Goal: Complete application form

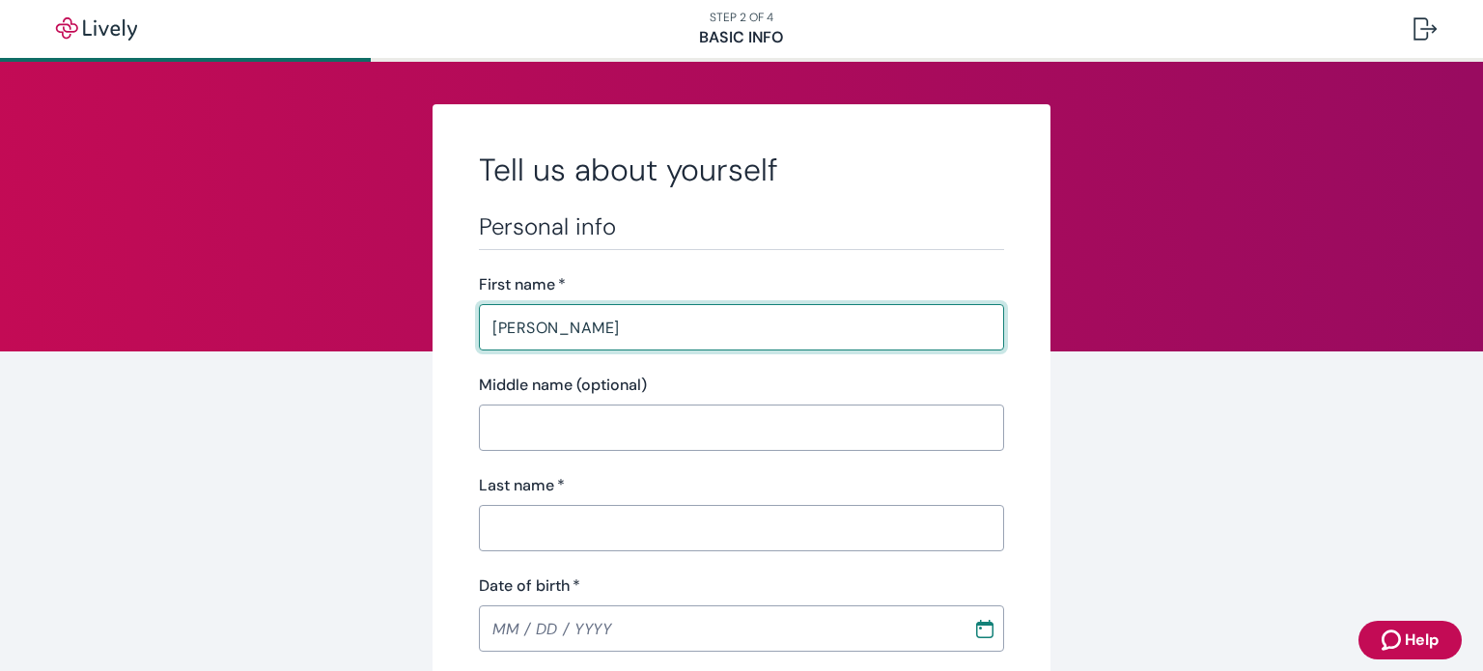
type input "[PERSON_NAME]"
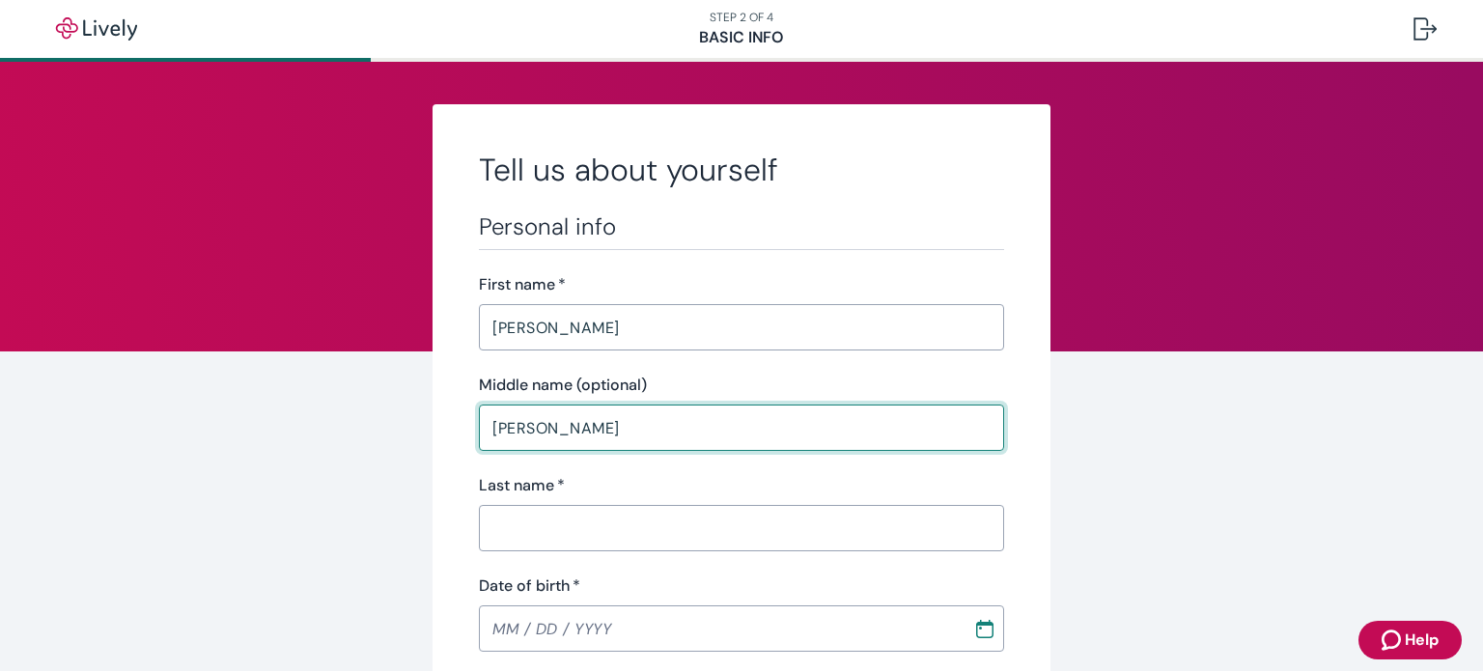
type input "[PERSON_NAME]"
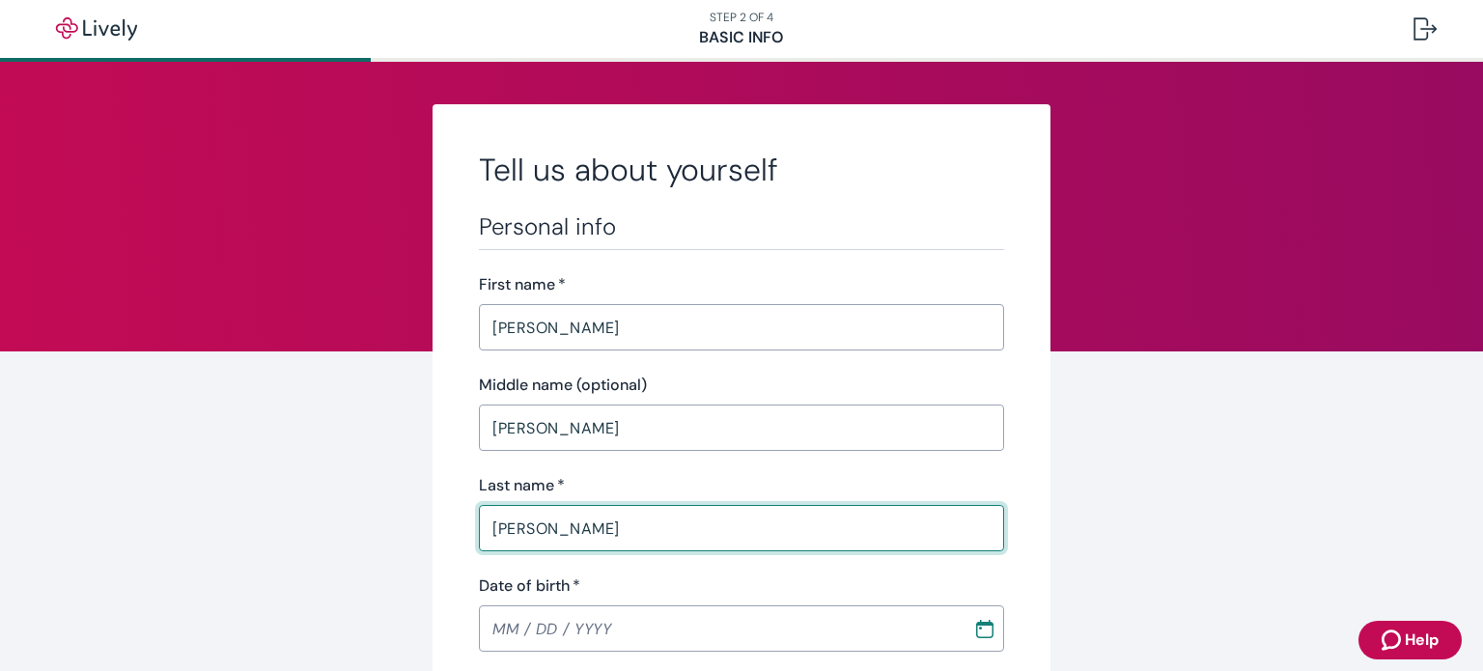
type input "[PERSON_NAME]"
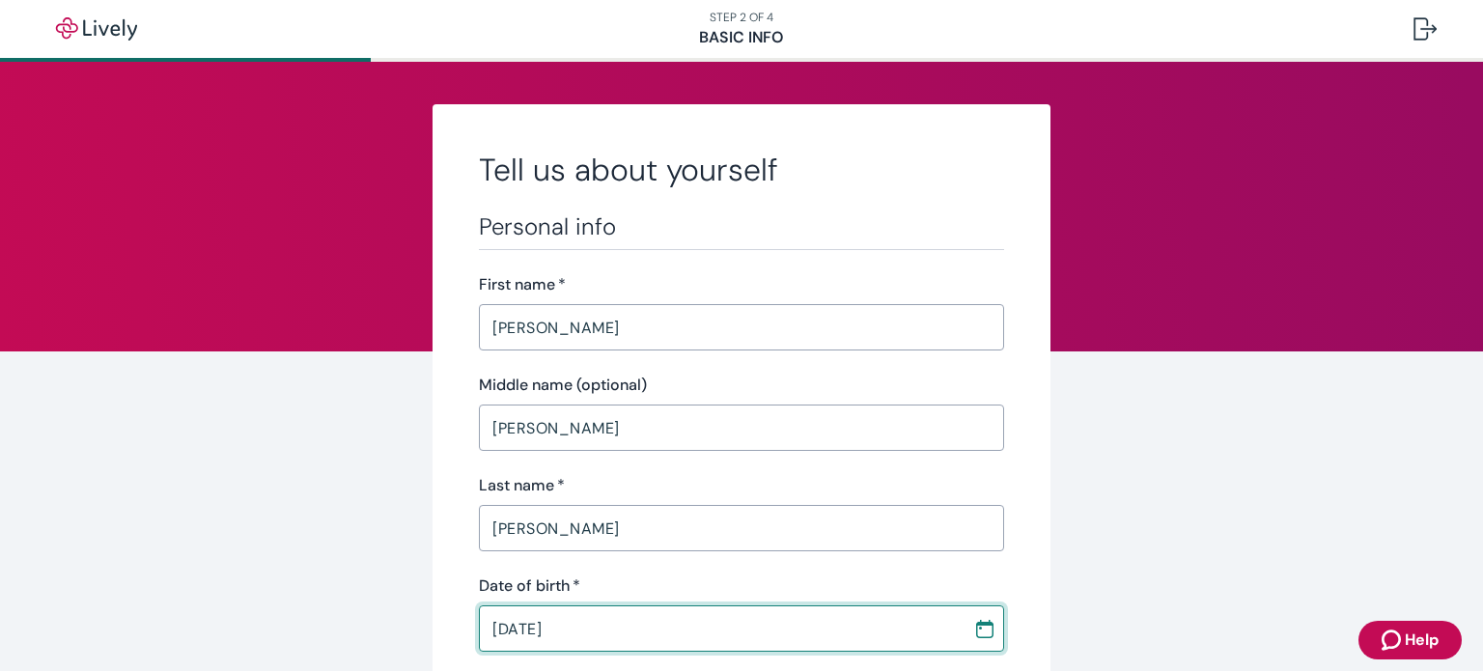
type input "[DATE]"
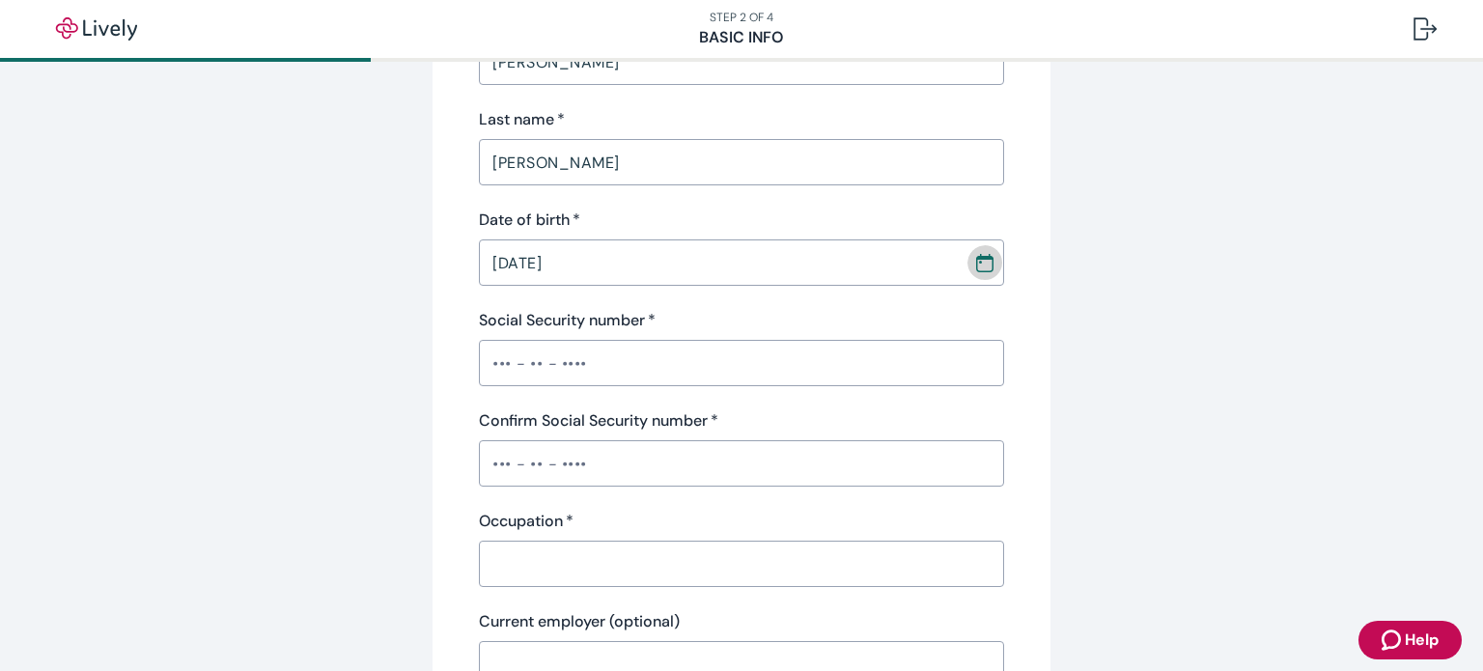
scroll to position [367, 0]
click at [668, 358] on input "Social Security number   *" at bounding box center [741, 362] width 525 height 39
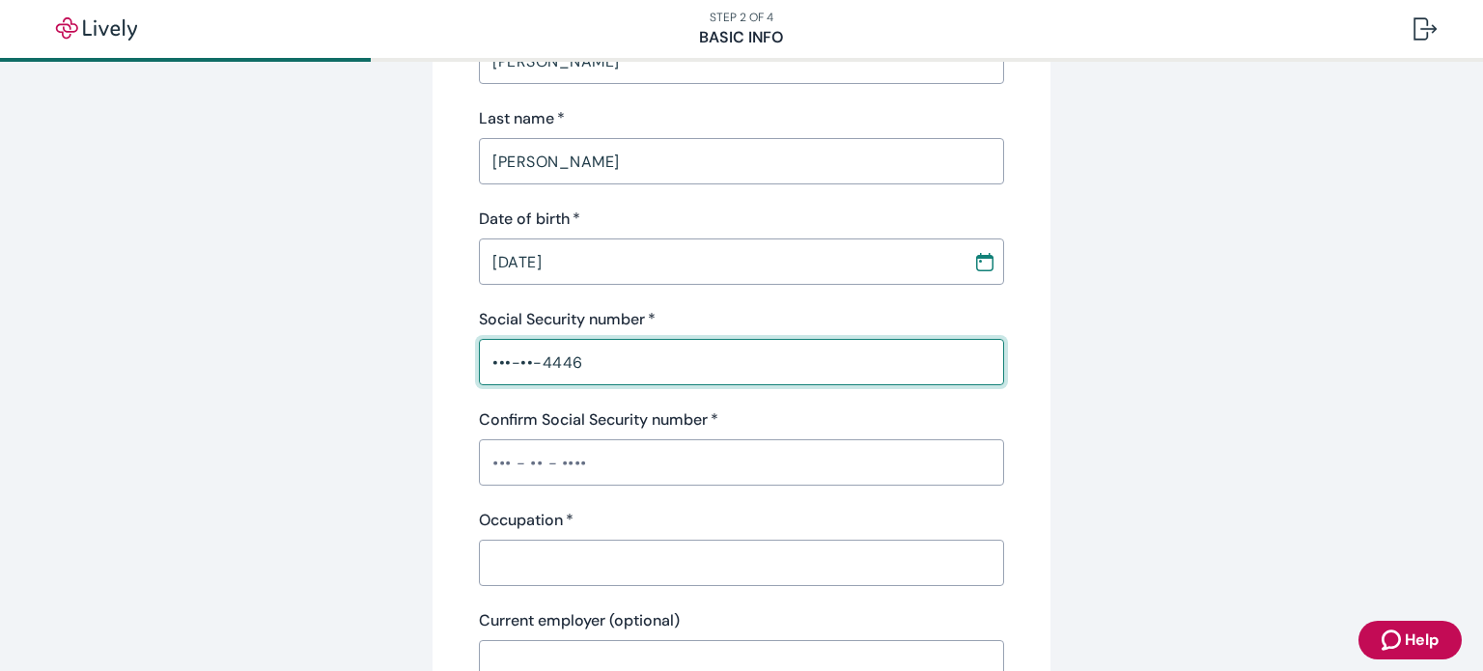
type input "•••-••-4446"
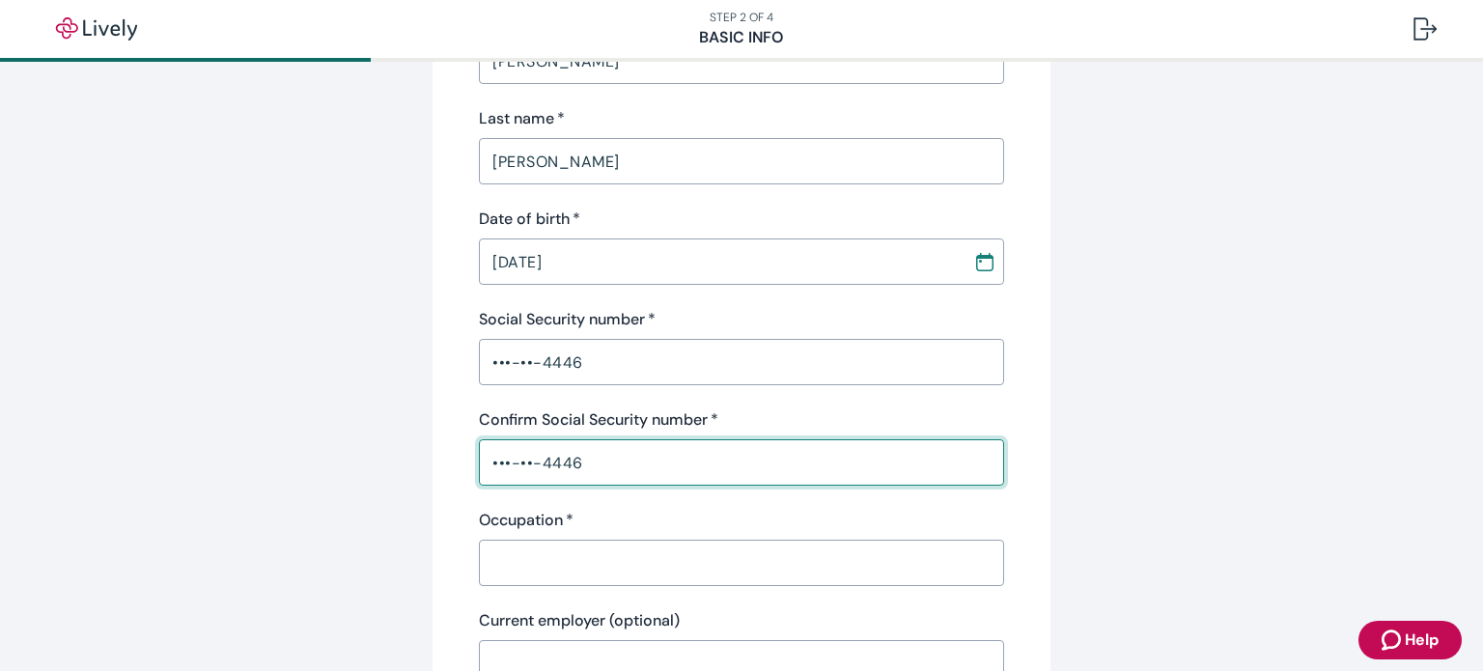
type input "•••-••-4446"
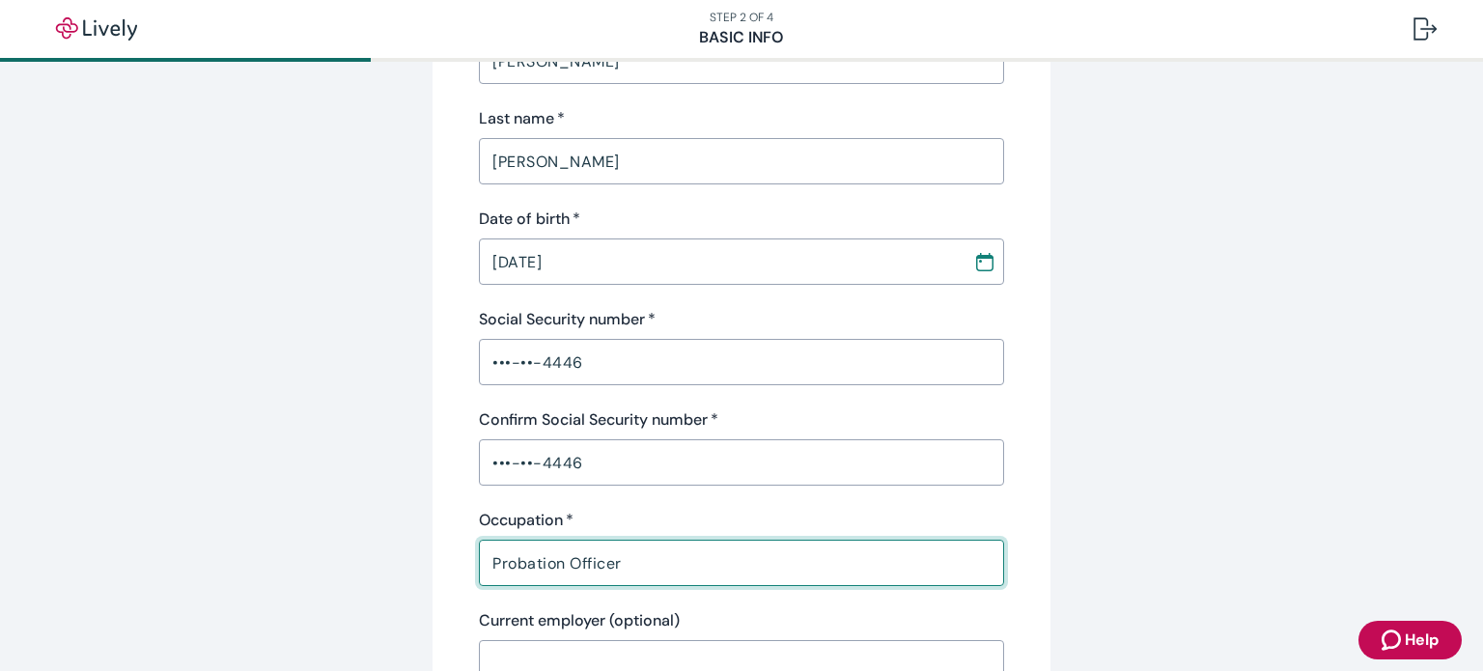
type input "Probation Officer"
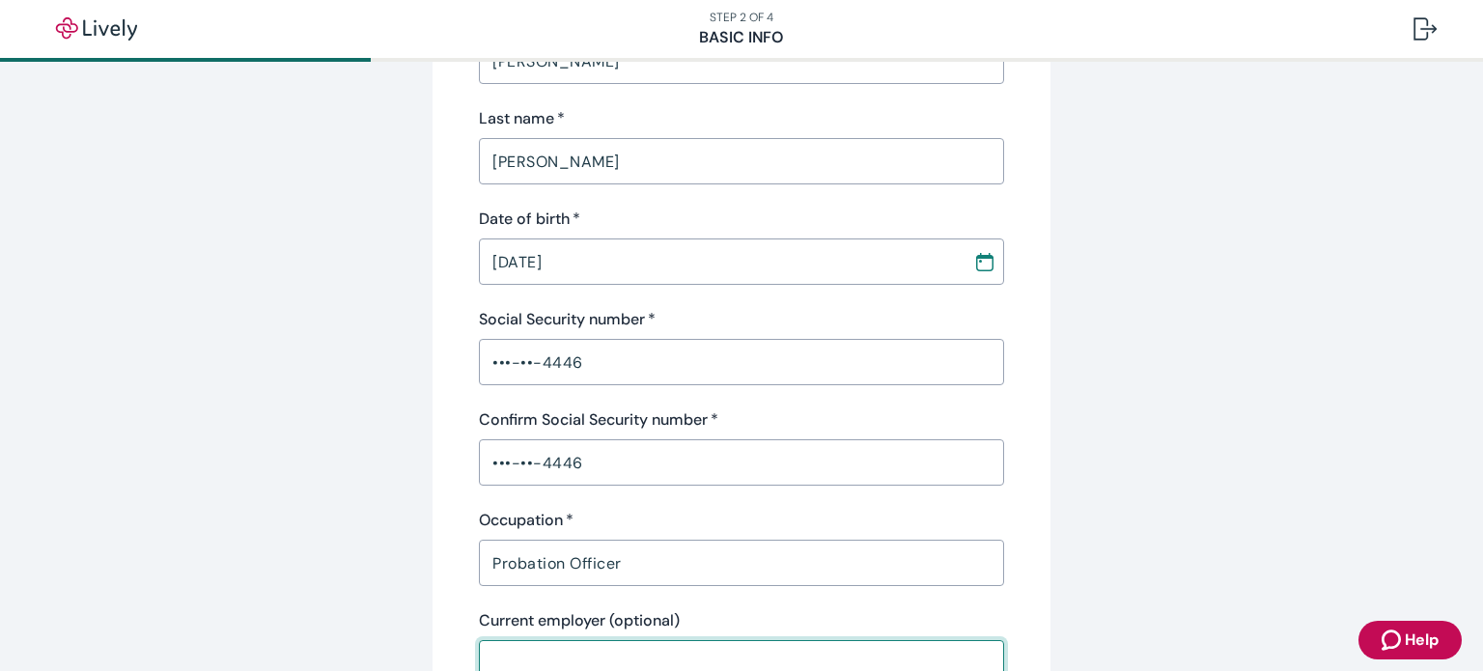
scroll to position [378, 0]
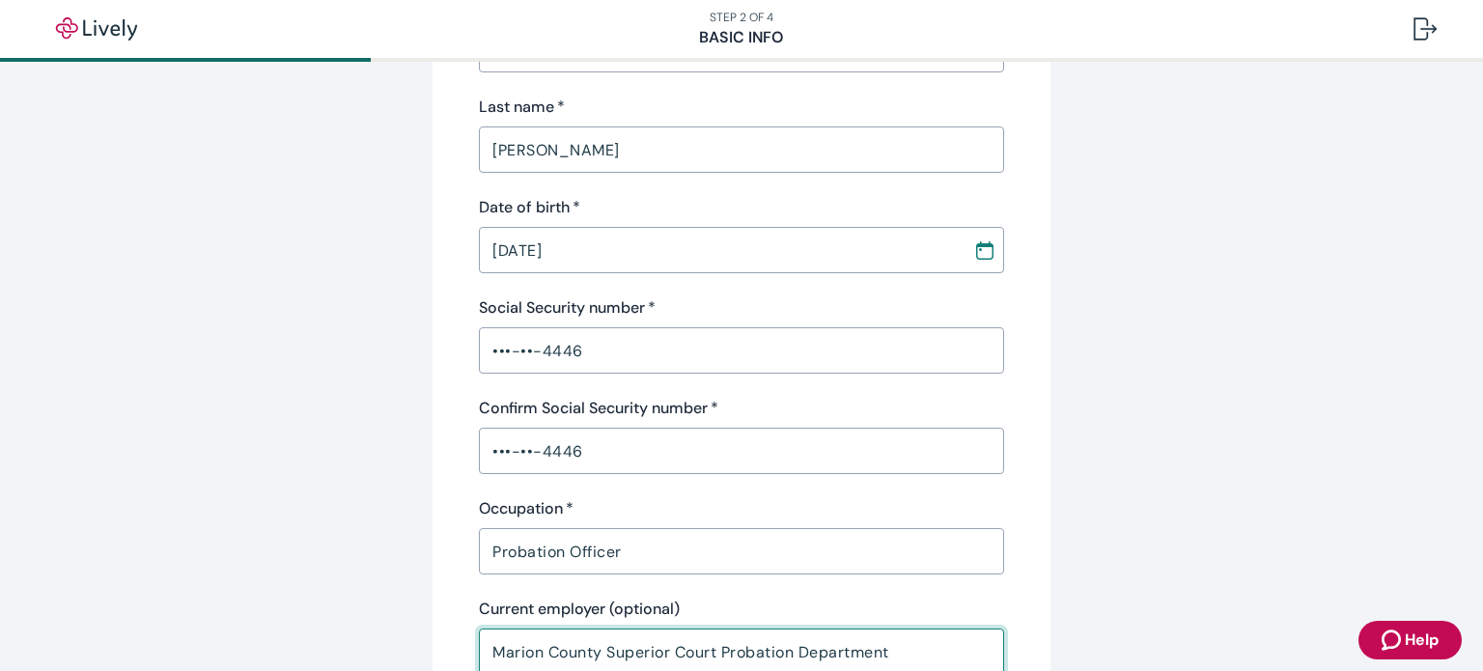
type input "Marion County Superior Court Probation Department"
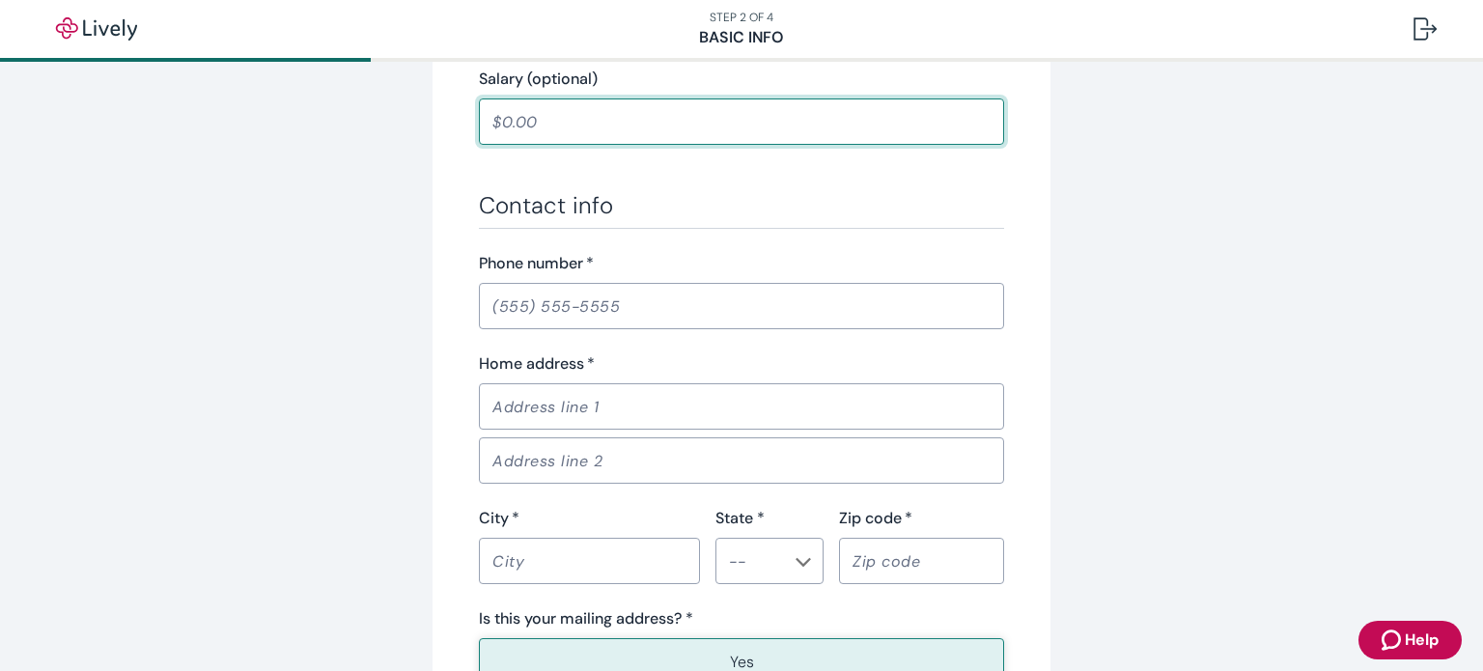
scroll to position [1010, 0]
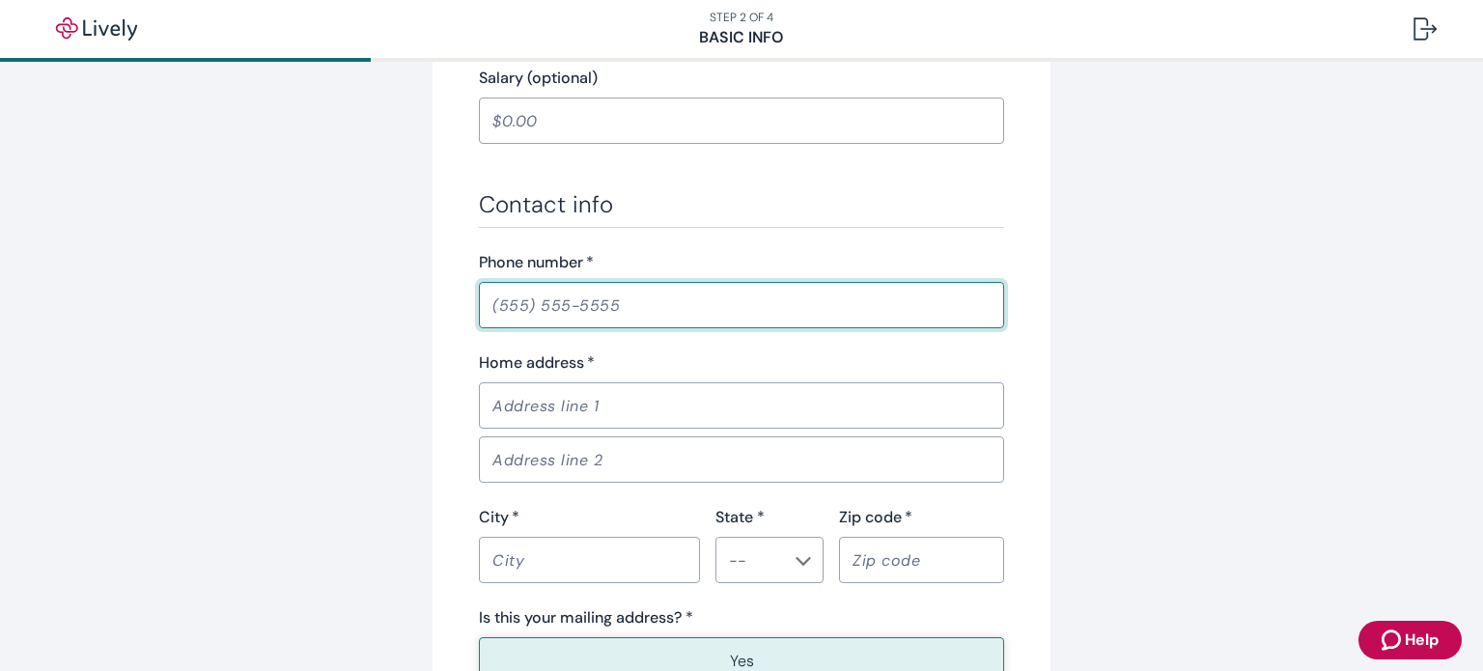
click at [612, 314] on input "Phone number   *" at bounding box center [741, 305] width 525 height 39
type input "[PHONE_NUMBER]"
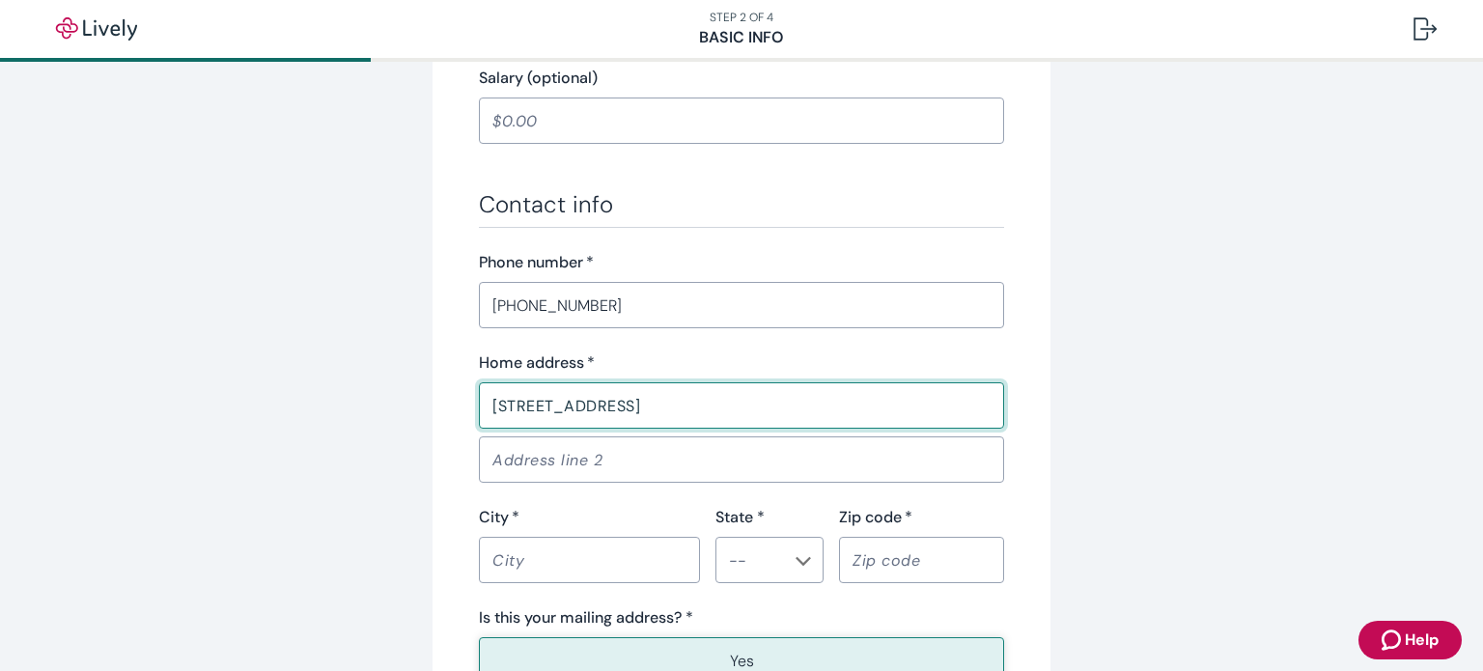
type input "[STREET_ADDRESS]"
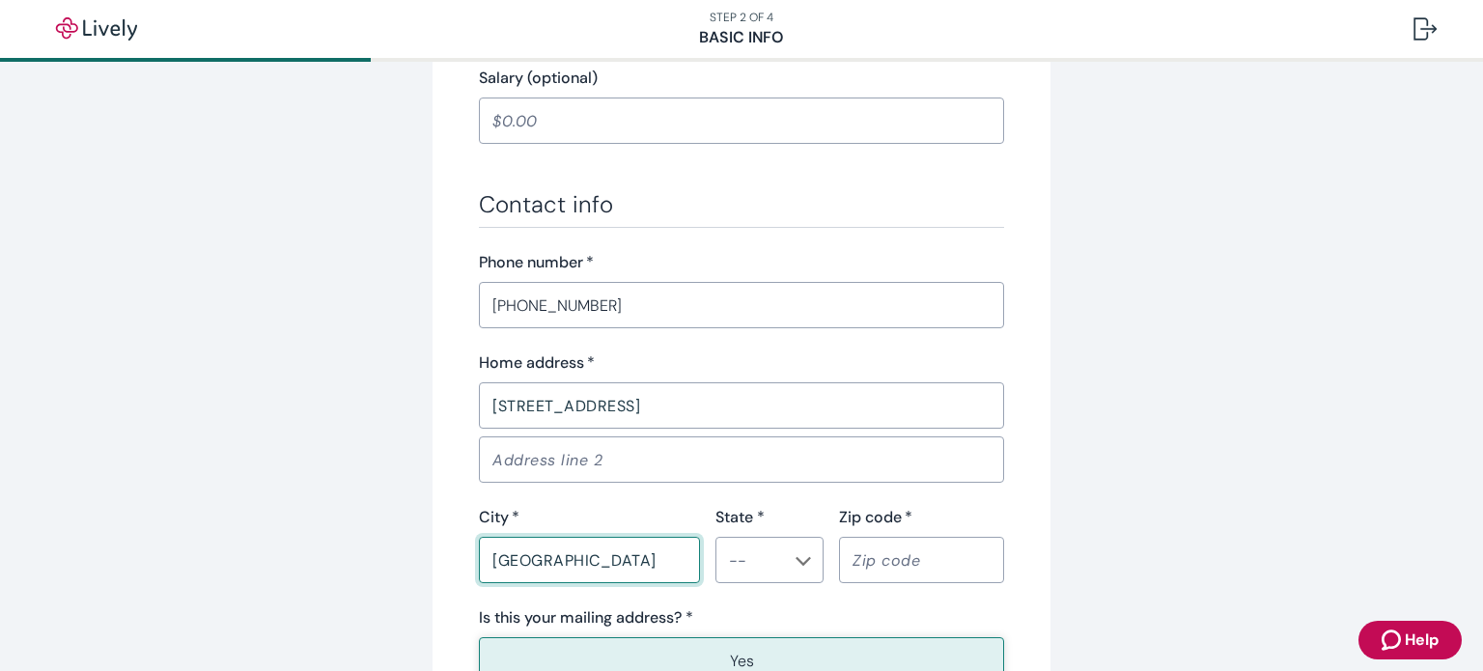
type input "[GEOGRAPHIC_DATA]"
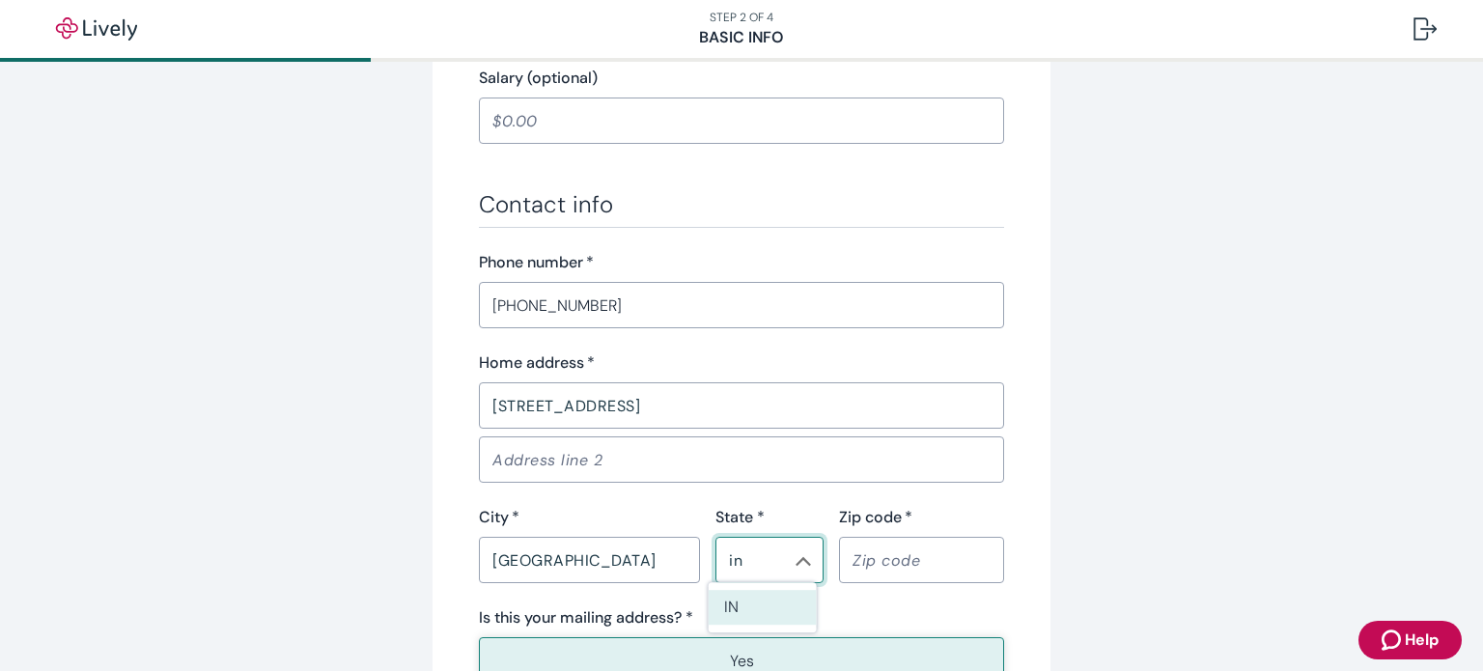
type input "IN"
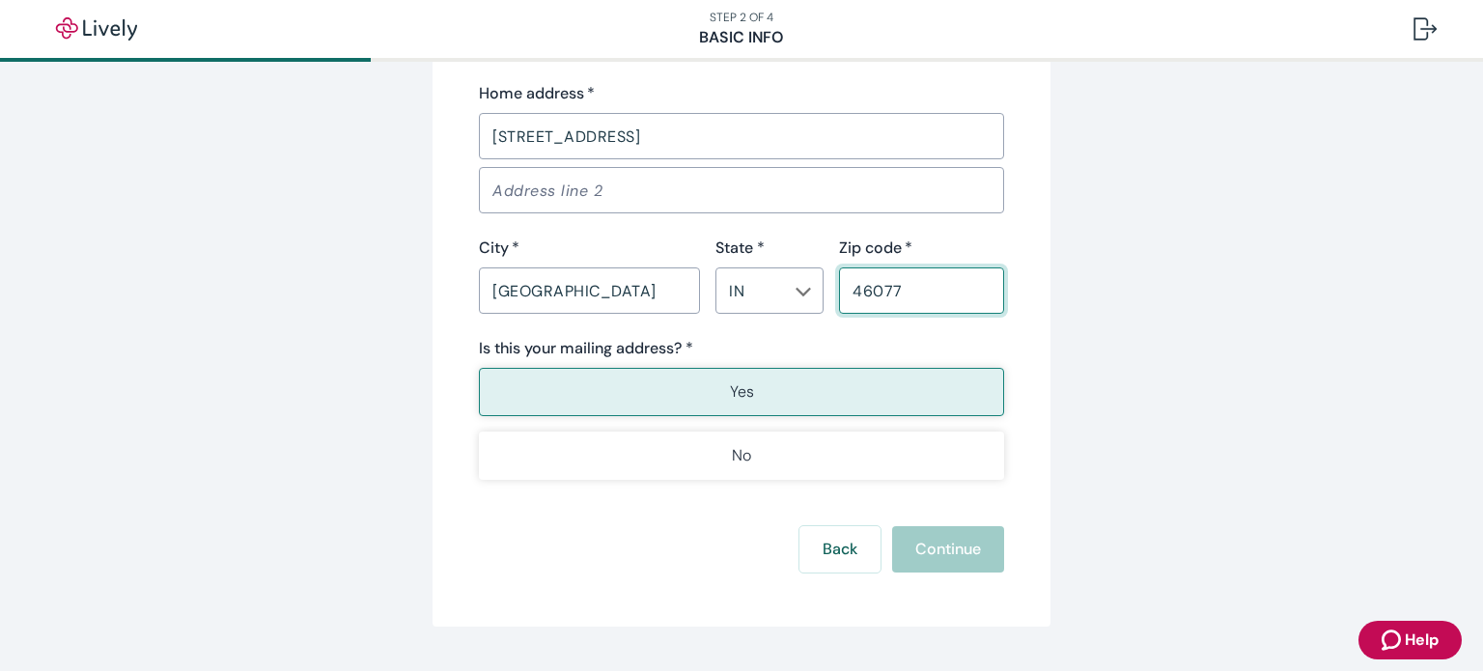
scroll to position [1325, 0]
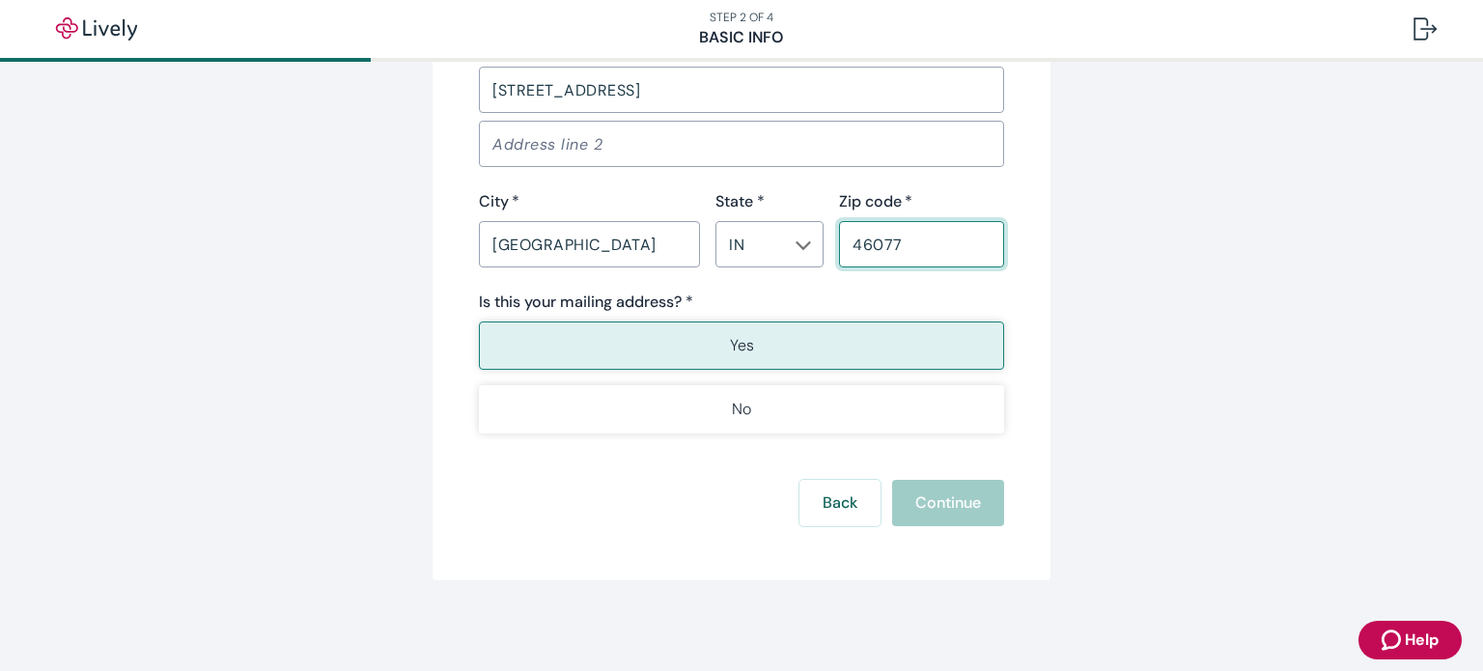
type input "46077"
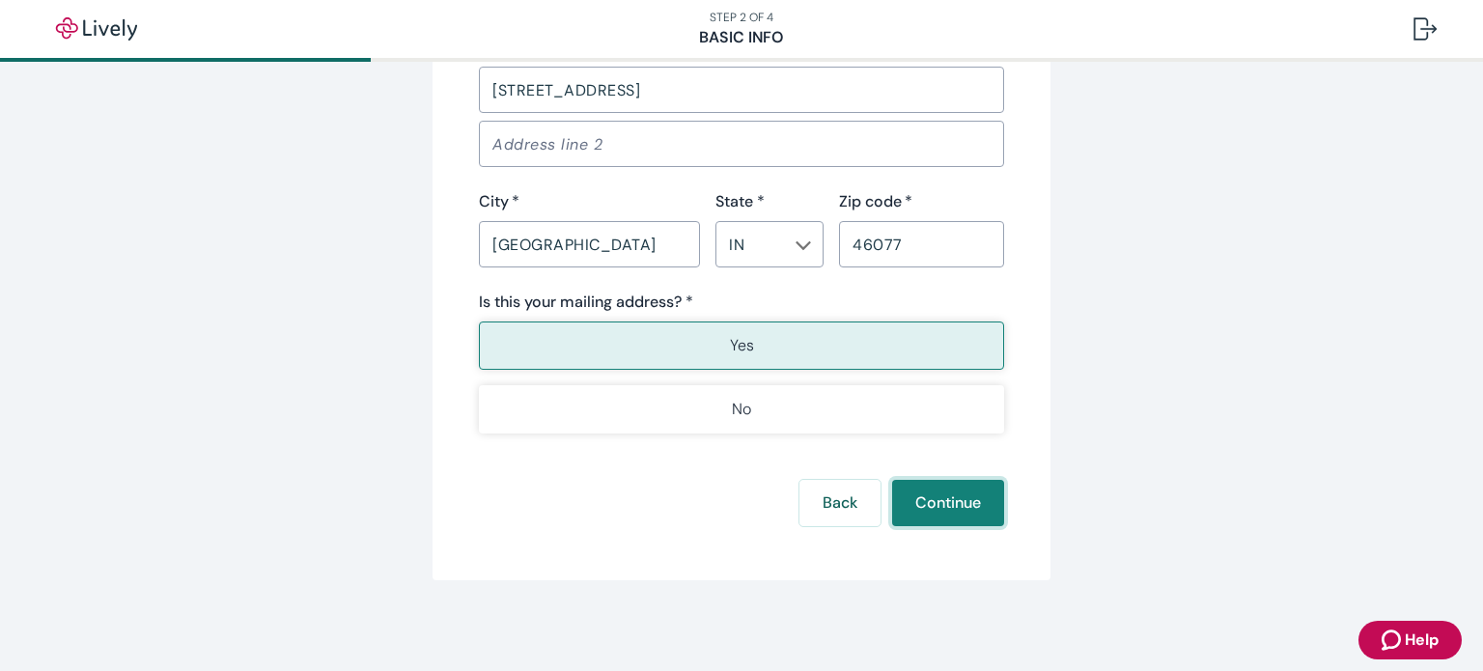
click at [962, 490] on button "Continue" at bounding box center [948, 503] width 112 height 46
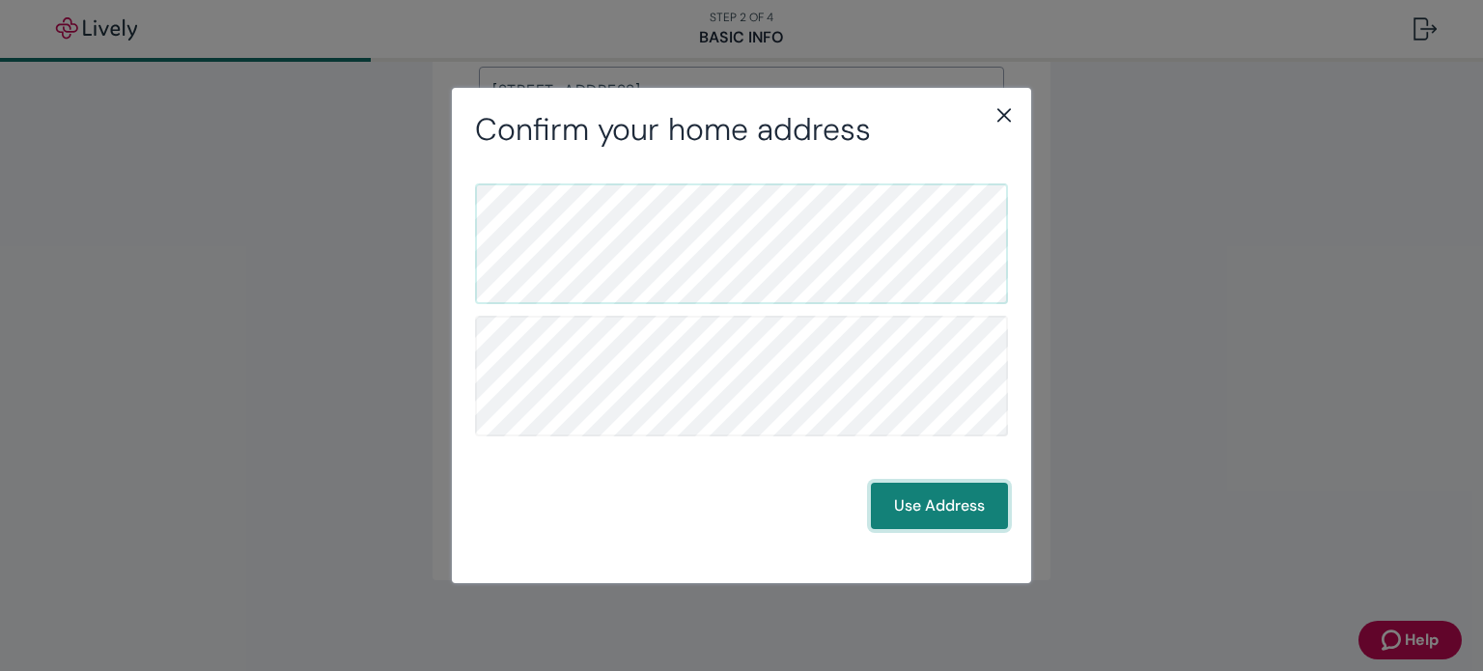
click at [927, 512] on button "Use Address" at bounding box center [939, 506] width 137 height 46
click at [925, 516] on button "Use Address" at bounding box center [939, 506] width 137 height 46
click at [917, 488] on button "Use Address" at bounding box center [939, 506] width 137 height 46
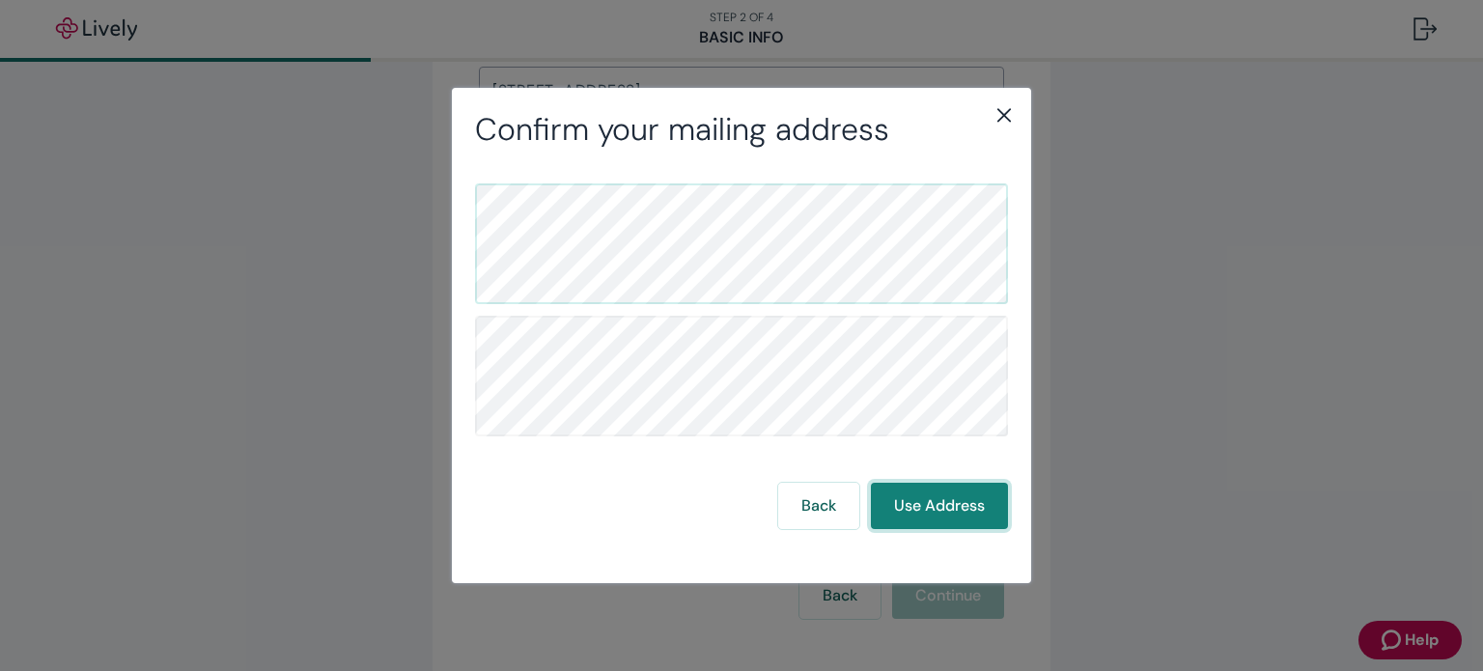
click at [917, 488] on button "Use Address" at bounding box center [939, 506] width 137 height 46
click at [825, 509] on button "Back" at bounding box center [818, 506] width 81 height 46
click at [922, 514] on button "Use Address" at bounding box center [939, 506] width 137 height 46
click at [943, 494] on button "Use Address" at bounding box center [939, 506] width 137 height 46
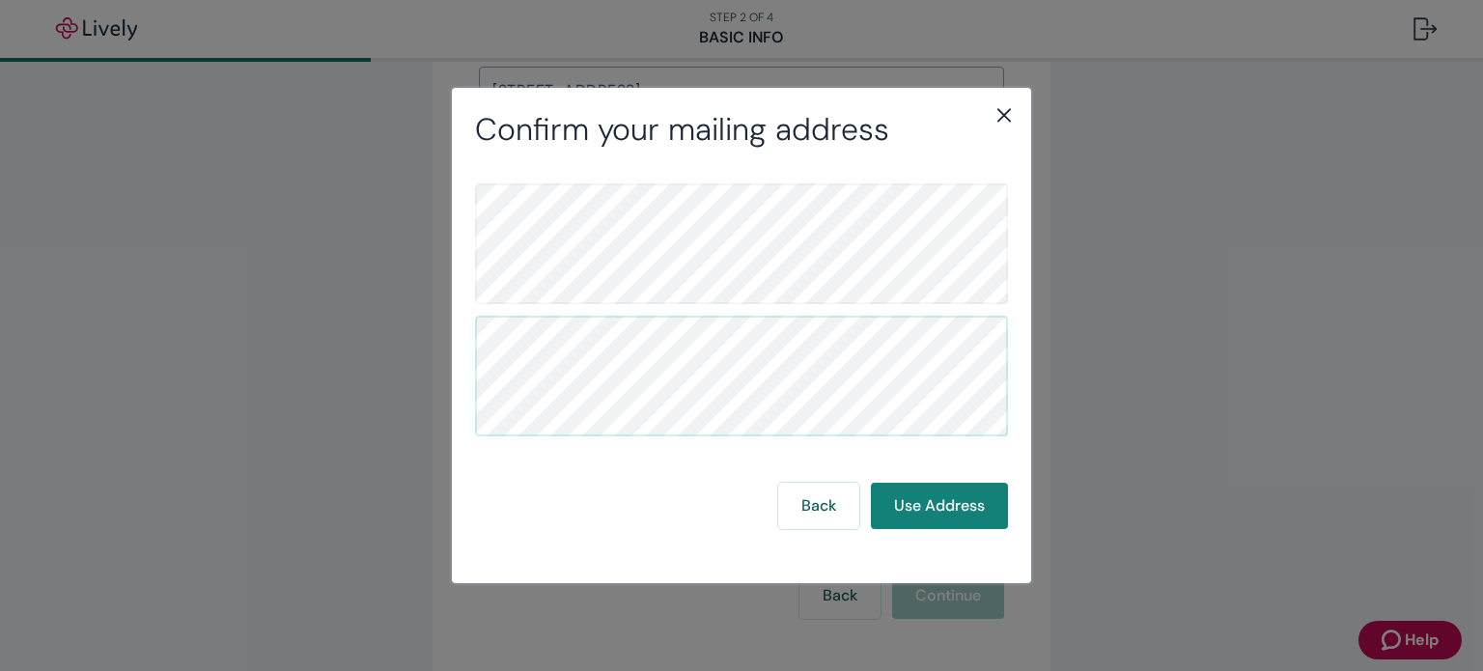
click at [1013, 113] on icon "close" at bounding box center [1003, 114] width 23 height 23
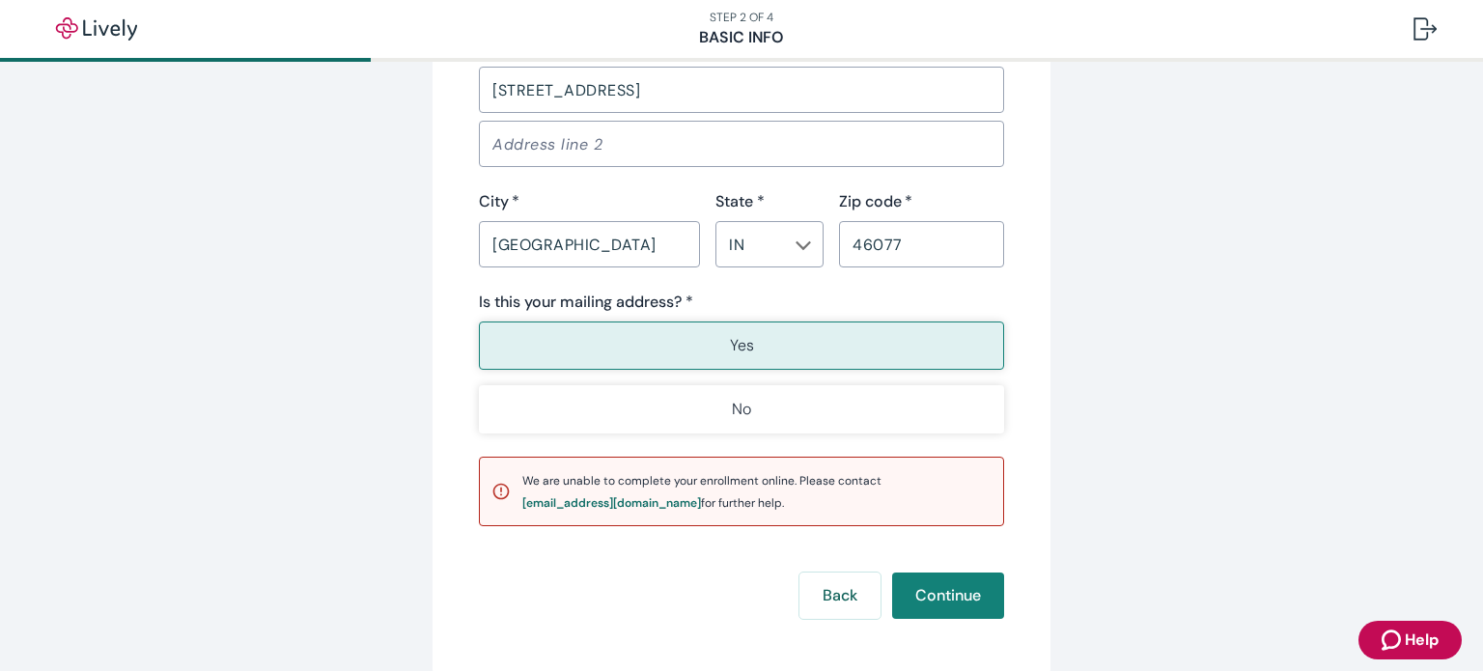
scroll to position [0, 0]
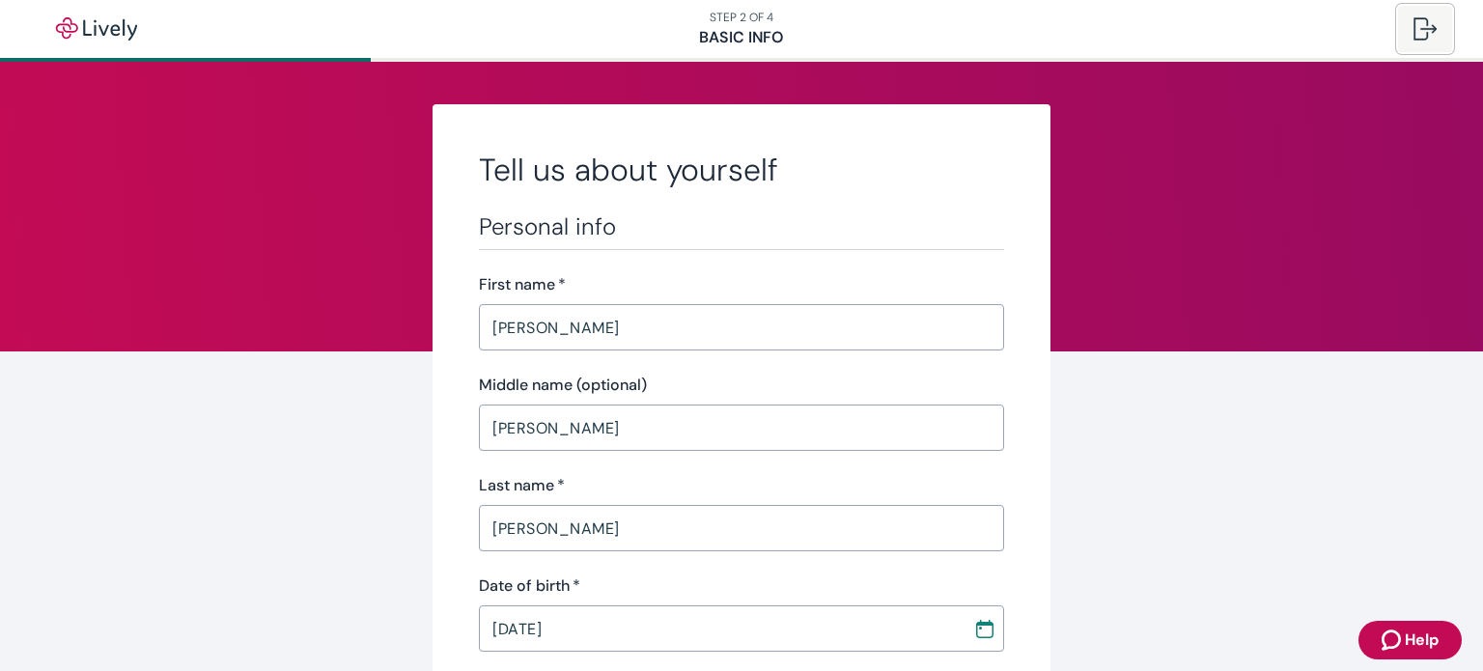
click at [1432, 45] on button at bounding box center [1425, 29] width 54 height 46
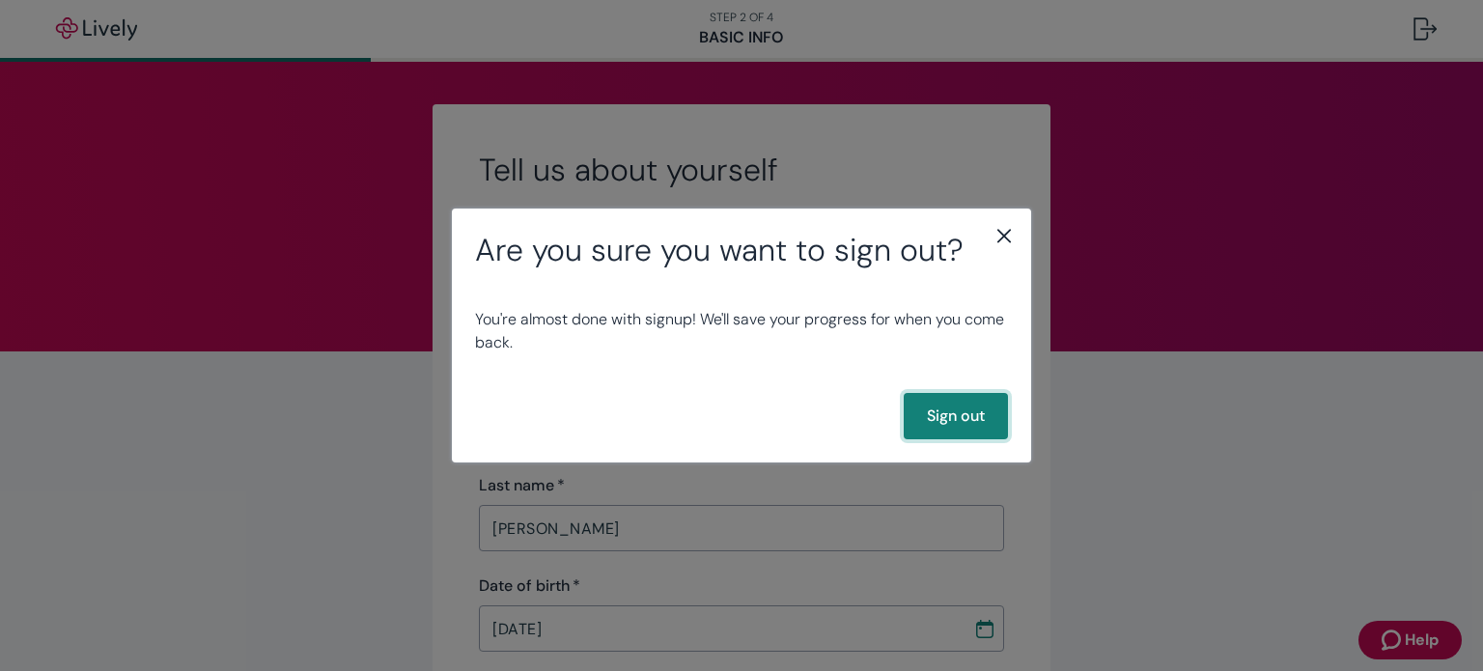
click at [954, 424] on button "Sign out" at bounding box center [956, 416] width 104 height 46
